Goal: Task Accomplishment & Management: Manage account settings

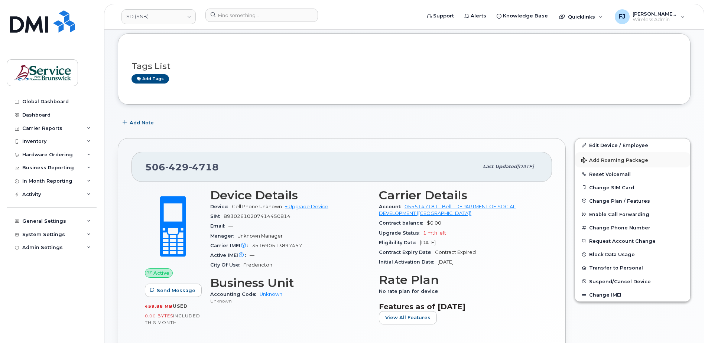
scroll to position [37, 0]
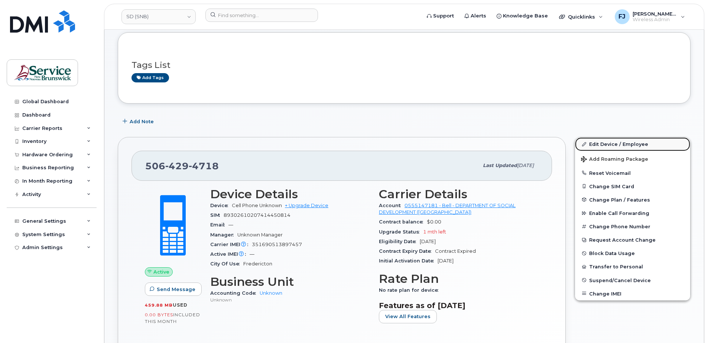
click at [618, 146] on link "Edit Device / Employee" at bounding box center [632, 143] width 115 height 13
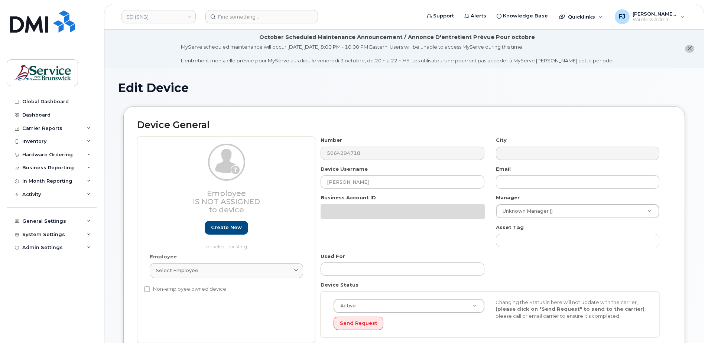
select select "34535600"
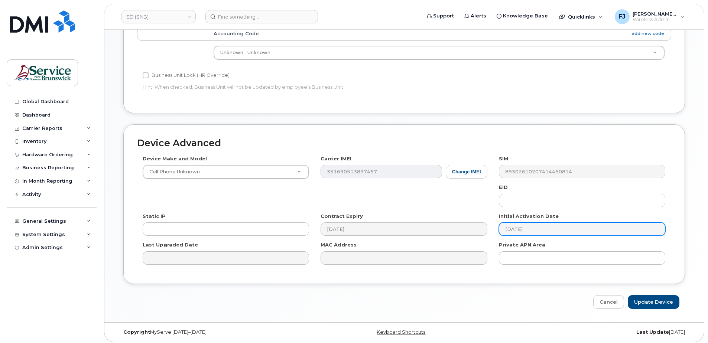
scroll to position [346, 0]
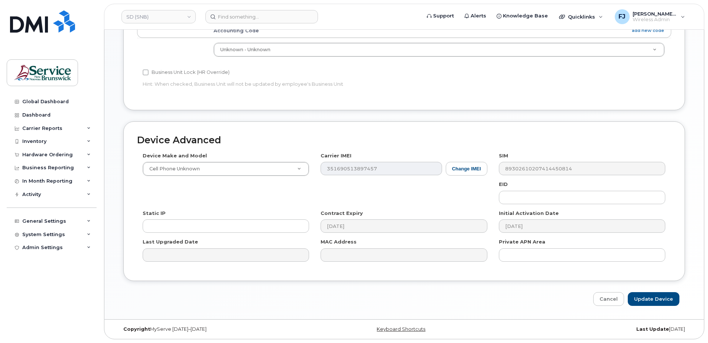
drag, startPoint x: 218, startPoint y: 196, endPoint x: 247, endPoint y: 182, distance: 31.4
click at [218, 196] on div "Device Make and Model Cell Phone Unknown Android TCL 502 Watch Apple Watch S9 4…" at bounding box center [404, 209] width 534 height 115
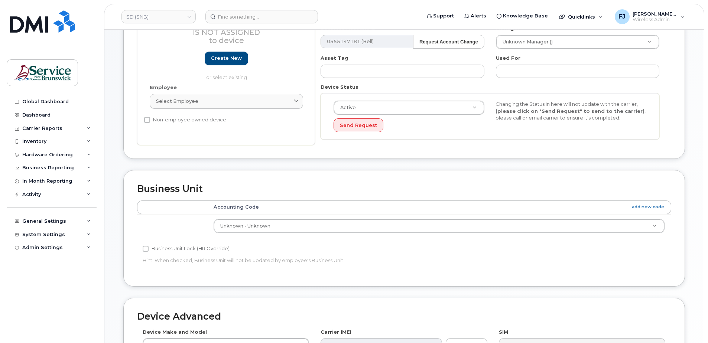
scroll to position [160, 0]
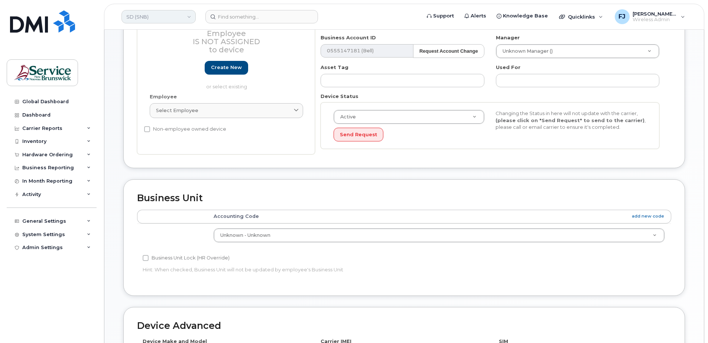
click at [159, 15] on link "SD (SNB)" at bounding box center [158, 16] width 74 height 13
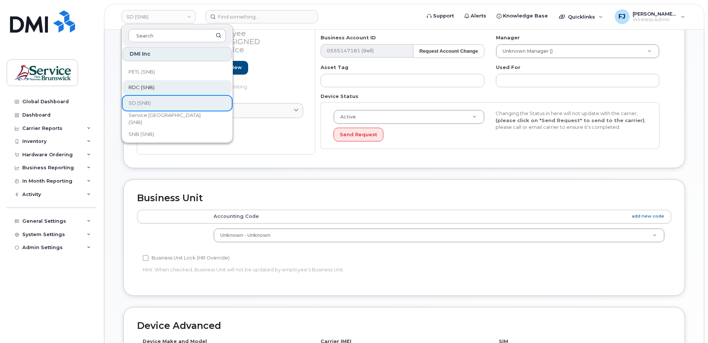
scroll to position [334, 0]
click at [156, 94] on link "SD (SNB)" at bounding box center [177, 94] width 109 height 15
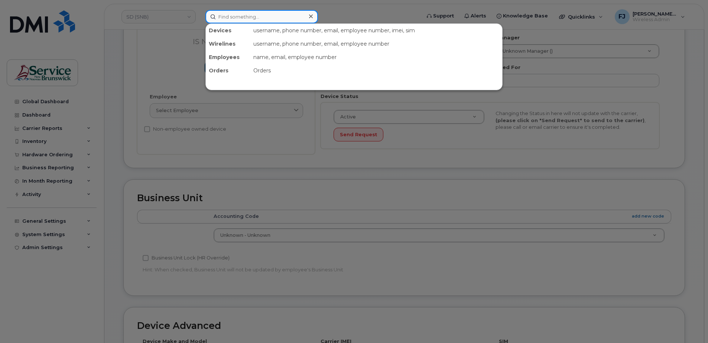
click at [253, 15] on input at bounding box center [261, 16] width 113 height 13
paste input "5066073551"
type input "5066073551"
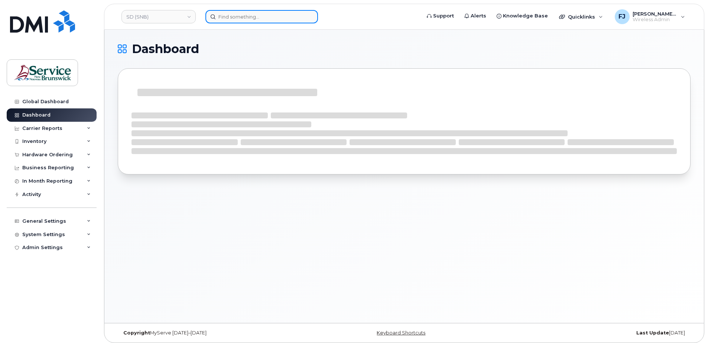
click at [228, 15] on input at bounding box center [261, 16] width 113 height 13
paste input "5066073551"
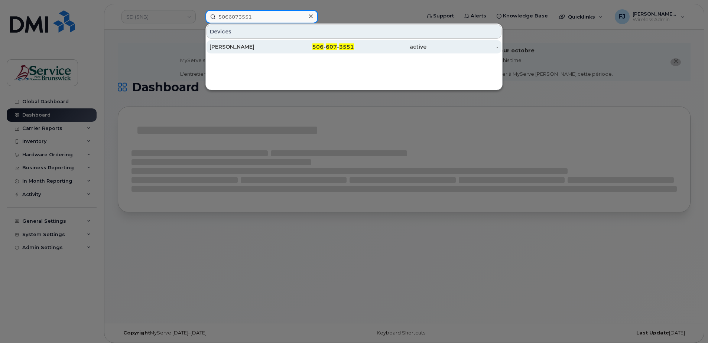
type input "5066073551"
click at [259, 48] on div "[PERSON_NAME]" at bounding box center [246, 46] width 72 height 7
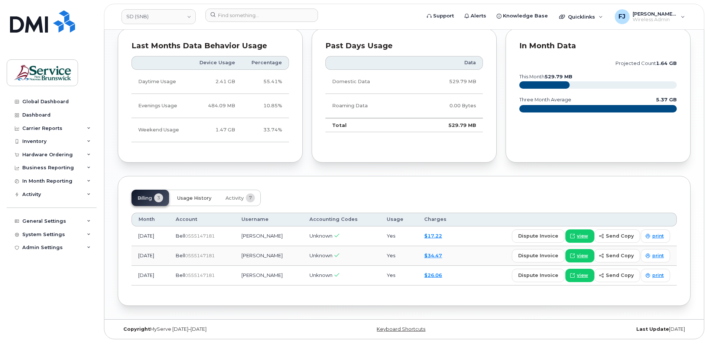
click at [205, 193] on button "Usage History" at bounding box center [194, 198] width 46 height 16
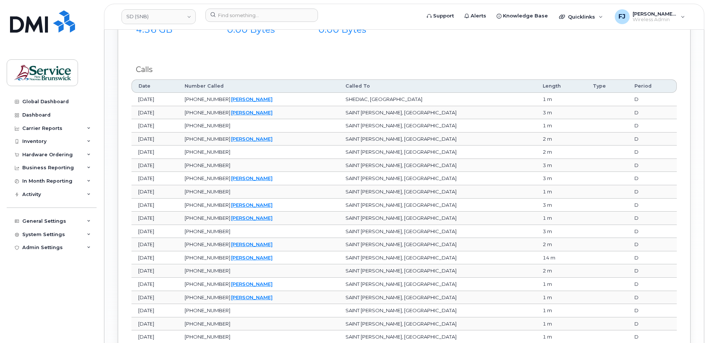
scroll to position [1083, 0]
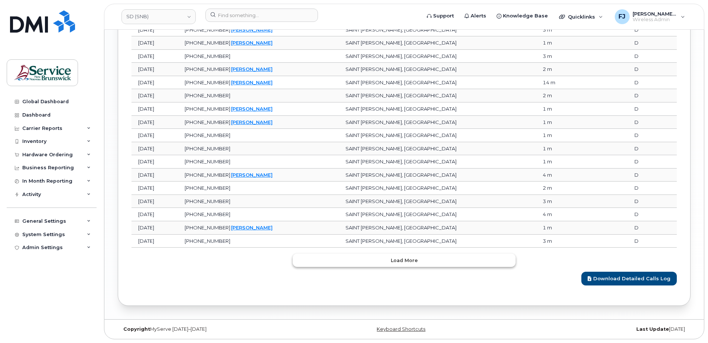
click at [403, 257] on span "Load more" at bounding box center [404, 260] width 27 height 7
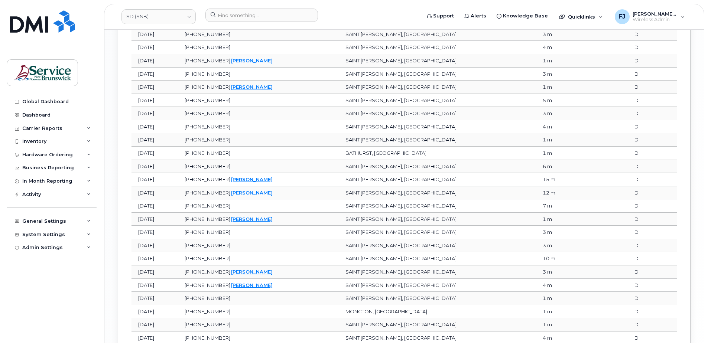
scroll to position [1413, 0]
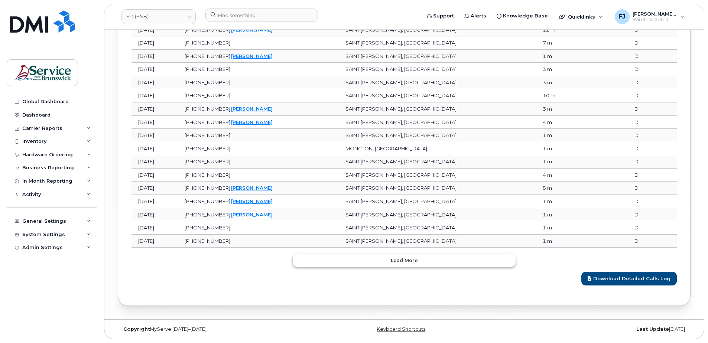
click at [380, 259] on button "Load more" at bounding box center [404, 260] width 223 height 13
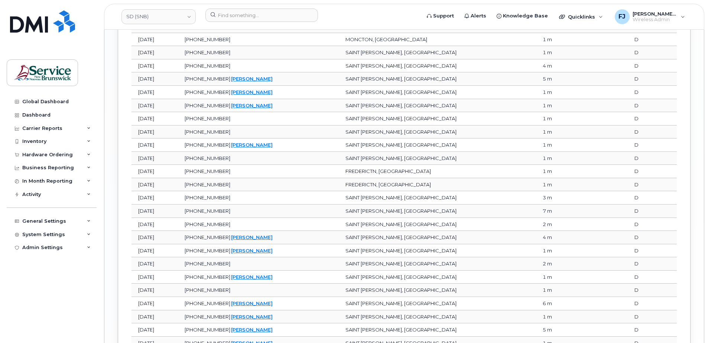
scroll to position [1744, 0]
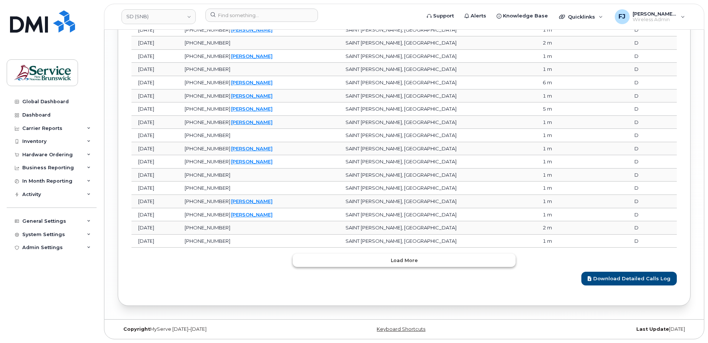
click at [376, 258] on button "Load more" at bounding box center [404, 260] width 223 height 13
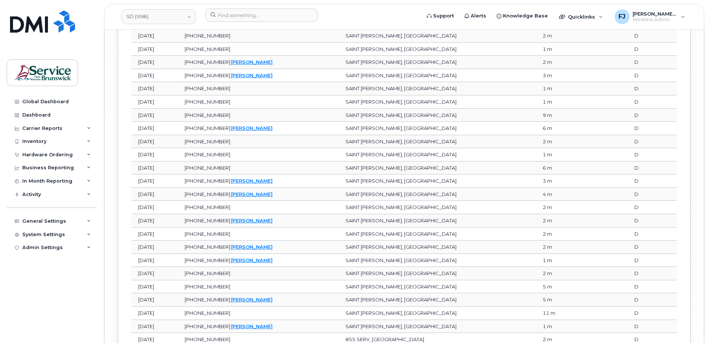
scroll to position [2074, 0]
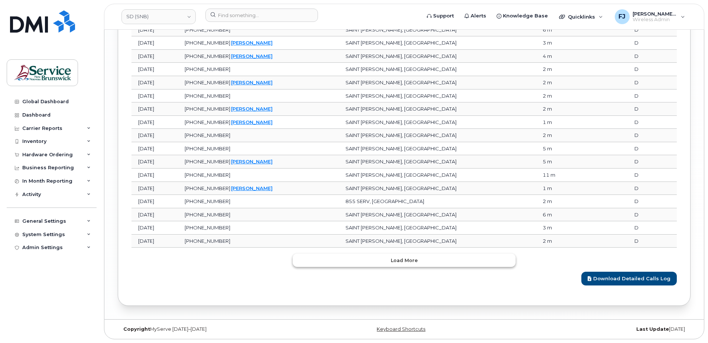
click at [380, 257] on button "Load more" at bounding box center [404, 260] width 223 height 13
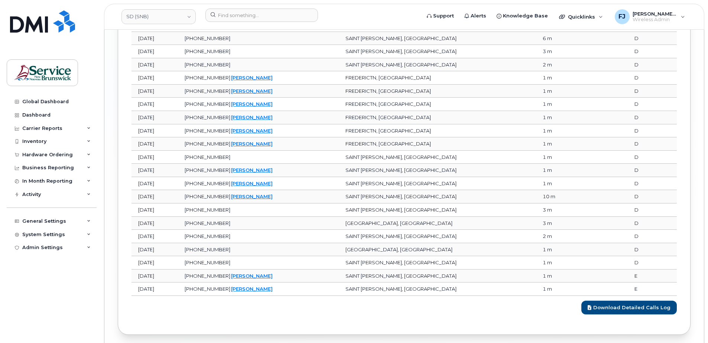
scroll to position [2279, 0]
